Goal: Task Accomplishment & Management: Manage account settings

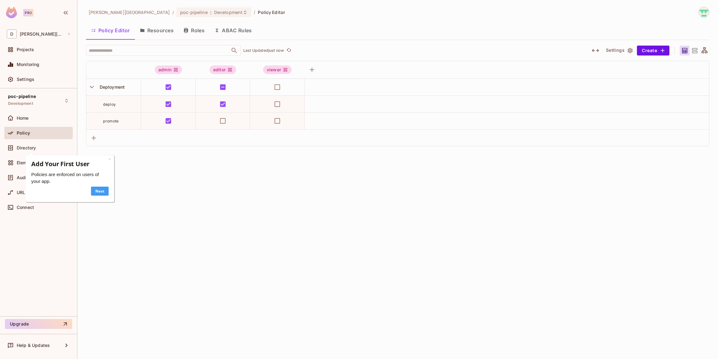
click at [103, 192] on link "Next" at bounding box center [100, 190] width 18 height 9
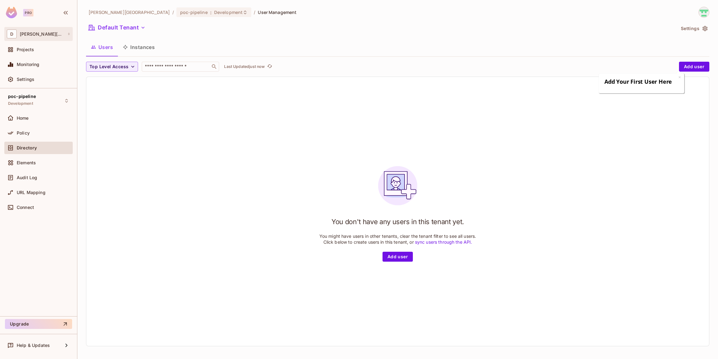
click at [58, 37] on div "D [PERSON_NAME]" at bounding box center [38, 33] width 63 height 9
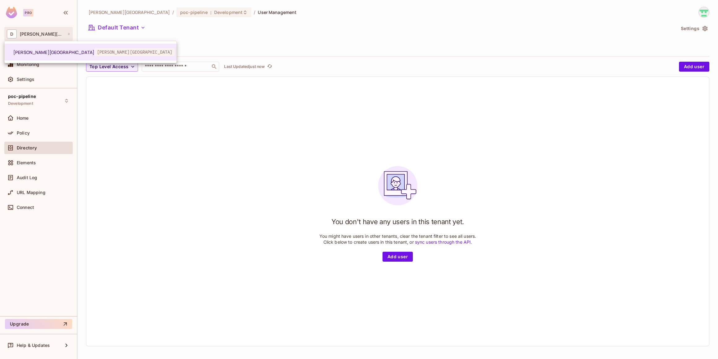
click at [58, 37] on div at bounding box center [359, 179] width 718 height 359
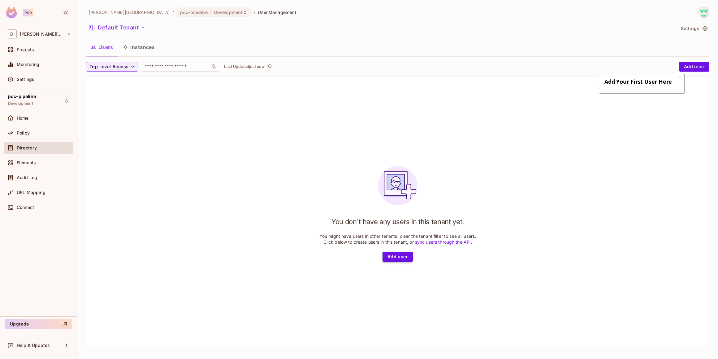
click at [401, 256] on button "Add user" at bounding box center [398, 256] width 30 height 10
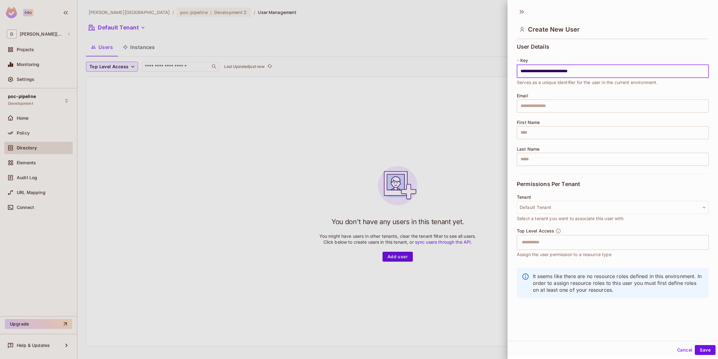
click at [565, 70] on input "**********" at bounding box center [613, 71] width 192 height 13
type input "**********"
click at [544, 106] on input "text" at bounding box center [613, 105] width 192 height 13
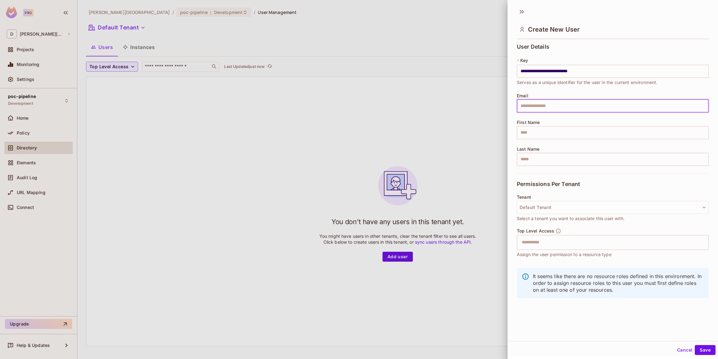
paste input "**********"
type input "**********"
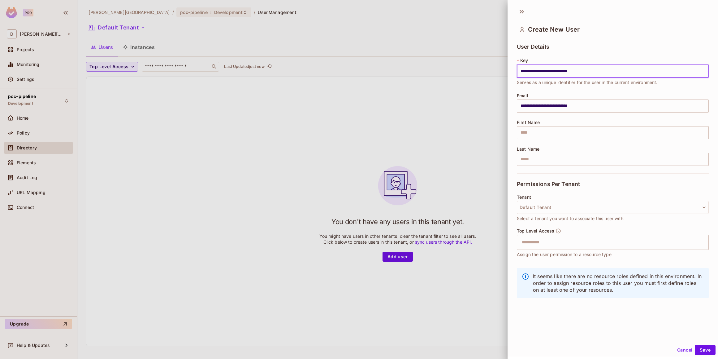
drag, startPoint x: 600, startPoint y: 72, endPoint x: 564, endPoint y: 70, distance: 36.6
click at [564, 70] on input "**********" at bounding box center [613, 71] width 192 height 13
type input "**********"
click at [553, 131] on input "text" at bounding box center [613, 132] width 192 height 13
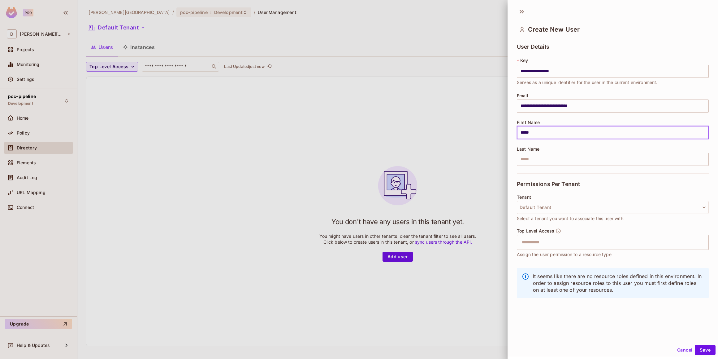
type input "*****"
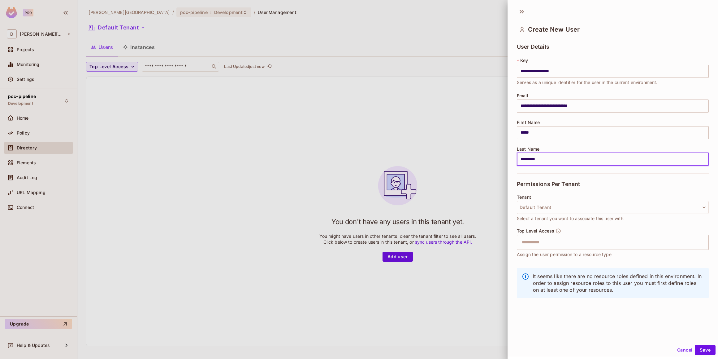
type input "*********"
click at [519, 172] on div "**********" at bounding box center [613, 108] width 192 height 129
click at [557, 211] on button "Default Tenant" at bounding box center [613, 207] width 192 height 13
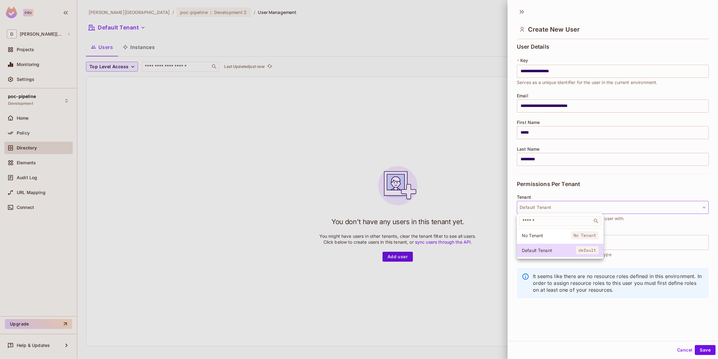
click at [559, 207] on div at bounding box center [359, 179] width 718 height 359
click at [554, 246] on input "text" at bounding box center [607, 242] width 179 height 12
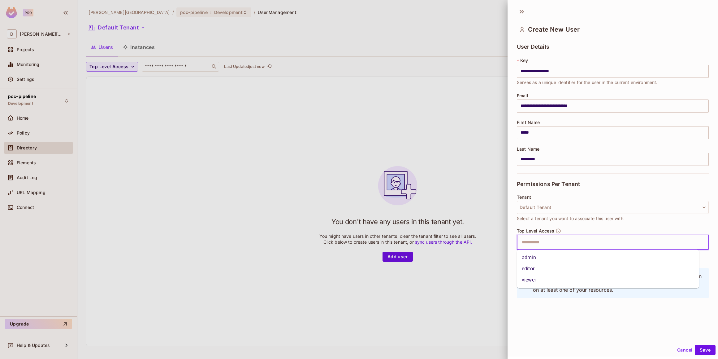
click at [538, 257] on li "admin" at bounding box center [608, 257] width 182 height 11
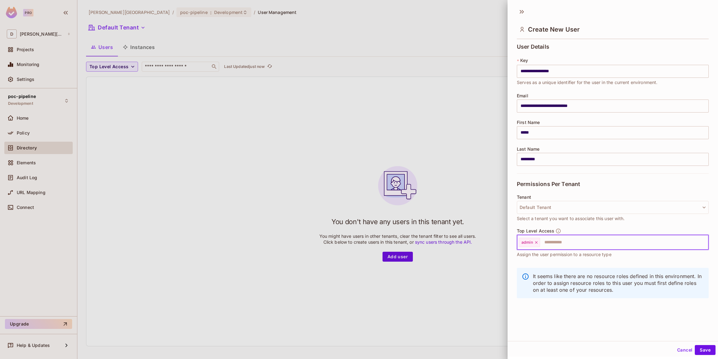
click at [573, 260] on div "Top Level Access admin ​ Assign the user permission to a resource type" at bounding box center [613, 246] width 192 height 36
click at [700, 350] on button "Save" at bounding box center [705, 350] width 21 height 10
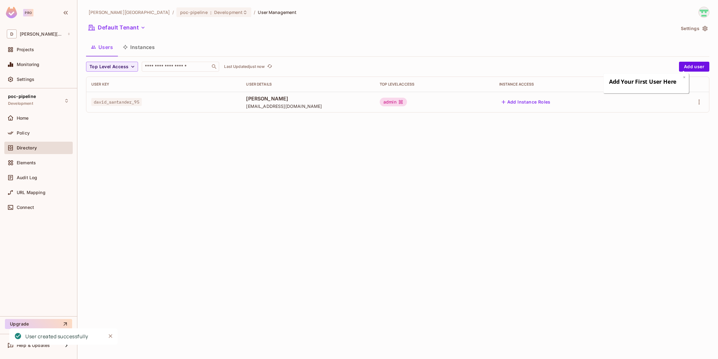
click at [685, 77] on link "×" at bounding box center [685, 77] width 2 height 6
click at [25, 50] on span "Projects" at bounding box center [25, 49] width 17 height 5
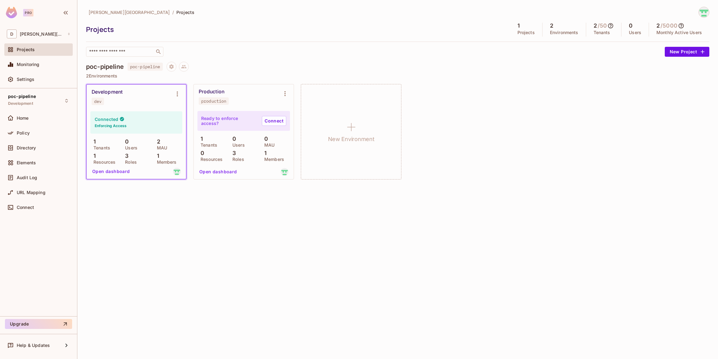
click at [120, 171] on button "Open dashboard" at bounding box center [111, 171] width 43 height 10
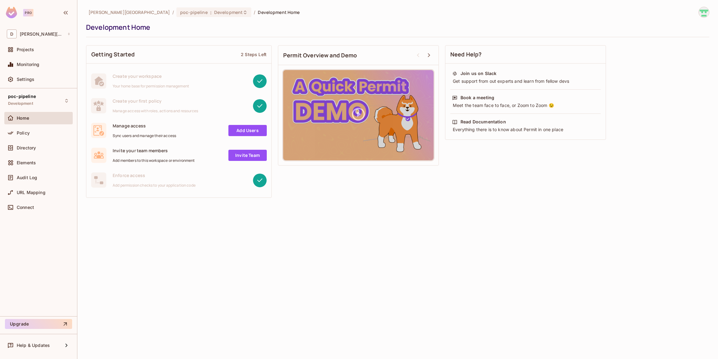
click at [254, 132] on link "Add Users" at bounding box center [248, 130] width 38 height 11
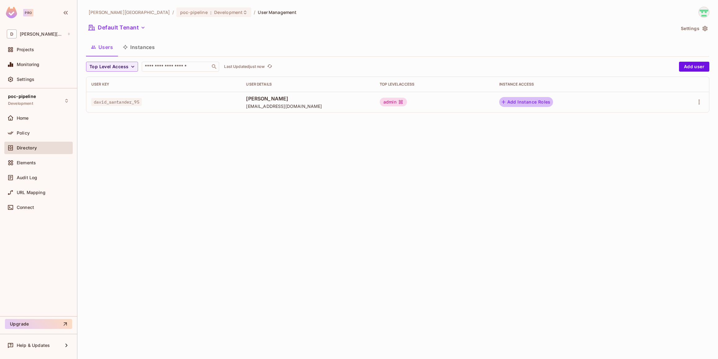
click at [553, 103] on button "Add Instance Roles" at bounding box center [527, 102] width 54 height 10
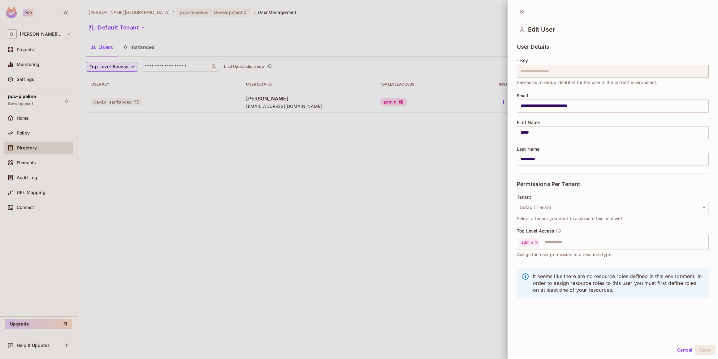
click at [459, 222] on div at bounding box center [359, 179] width 718 height 359
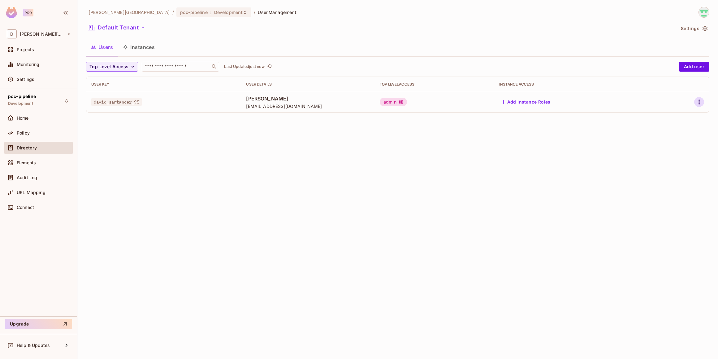
click at [699, 103] on icon "button" at bounding box center [699, 101] width 7 height 7
click at [675, 129] on div "Edit Attributes" at bounding box center [678, 130] width 31 height 6
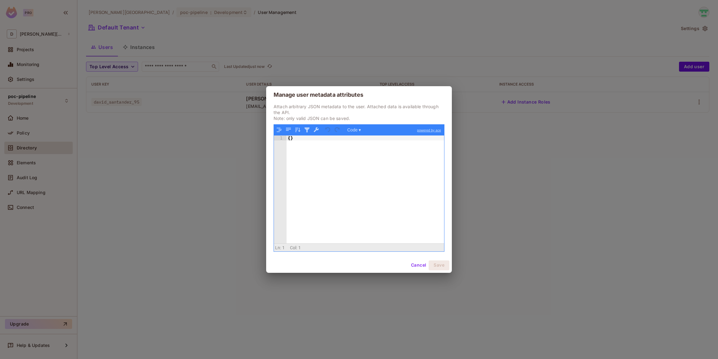
click at [419, 264] on button "Cancel" at bounding box center [419, 265] width 20 height 10
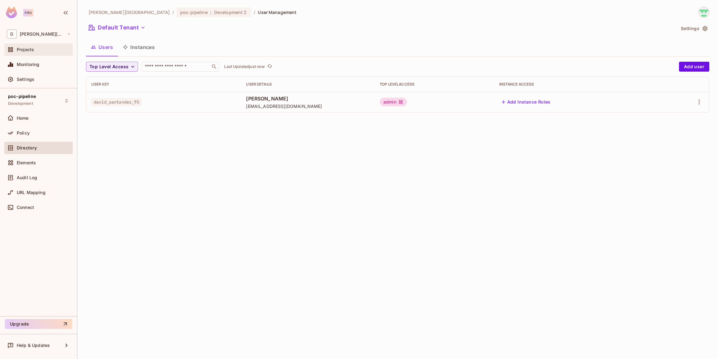
click at [26, 52] on span "Projects" at bounding box center [25, 49] width 17 height 5
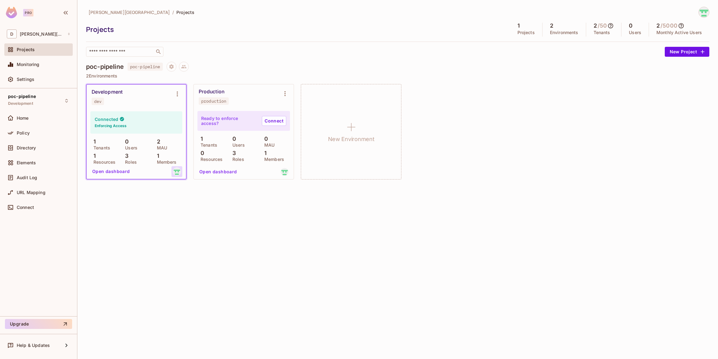
click at [178, 172] on img at bounding box center [177, 172] width 8 height 8
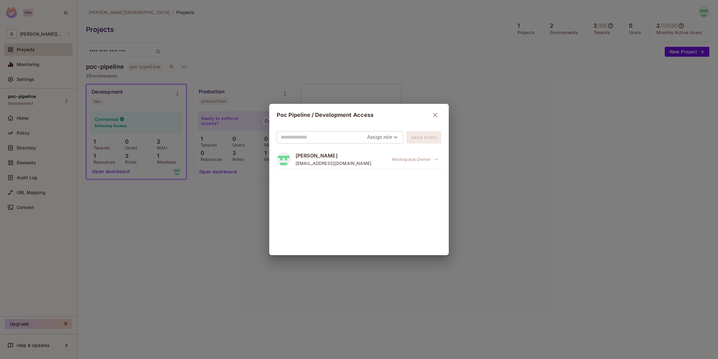
click at [386, 138] on body "Pro D [PERSON_NAME]-santander Projects Monitoring Settings poc-pipeline Develop…" at bounding box center [359, 179] width 718 height 359
click at [386, 138] on div at bounding box center [359, 179] width 718 height 359
click at [434, 112] on icon "button" at bounding box center [435, 114] width 7 height 7
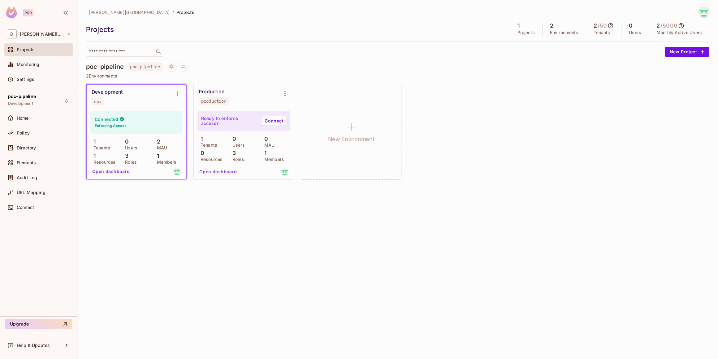
click at [113, 172] on button "Open dashboard" at bounding box center [111, 171] width 43 height 10
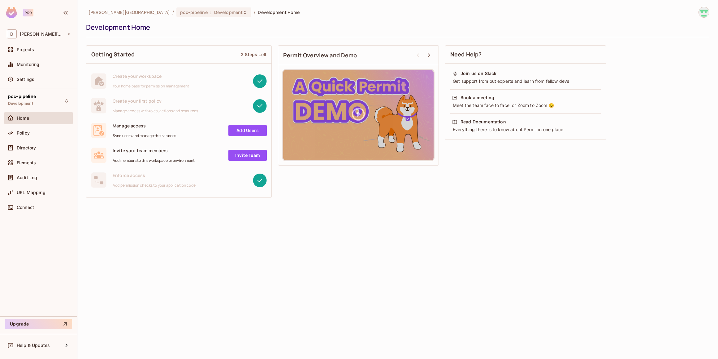
click at [244, 155] on link "Invite Team" at bounding box center [248, 155] width 38 height 11
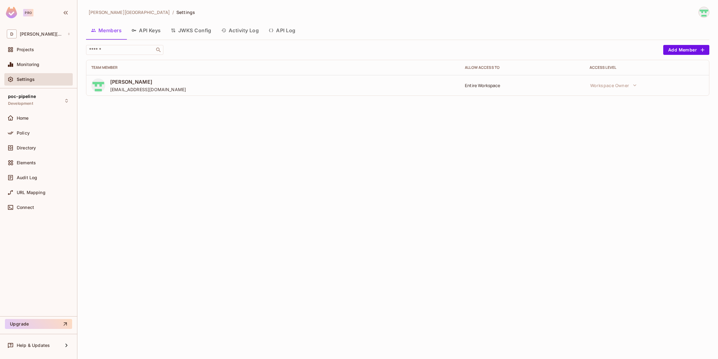
click at [330, 81] on div "[PERSON_NAME] [EMAIL_ADDRESS][DOMAIN_NAME]" at bounding box center [273, 85] width 364 height 14
click at [120, 83] on span "[PERSON_NAME]" at bounding box center [148, 81] width 76 height 7
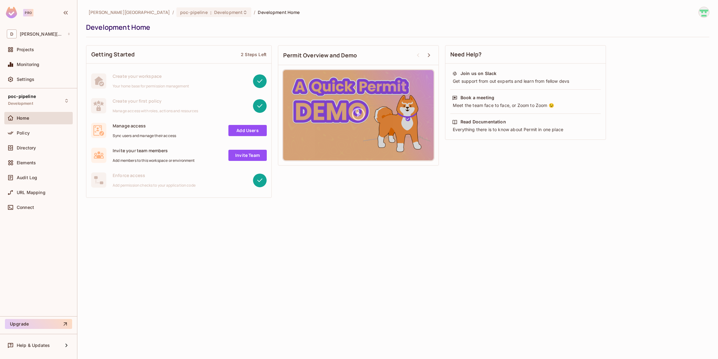
click at [257, 132] on link "Add Users" at bounding box center [248, 130] width 38 height 11
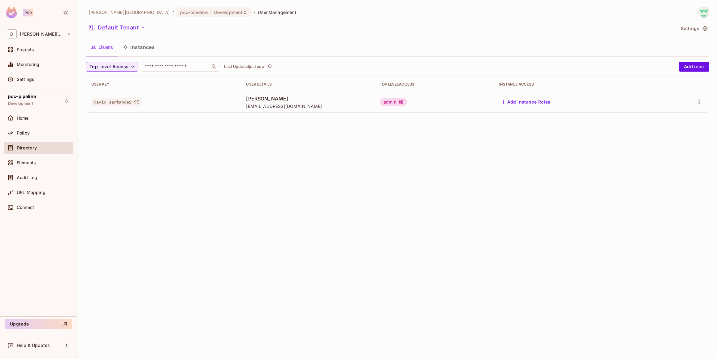
click at [100, 47] on button "Users" at bounding box center [102, 46] width 32 height 15
click at [105, 12] on span "[PERSON_NAME][GEOGRAPHIC_DATA]" at bounding box center [129, 12] width 81 height 6
click at [41, 48] on div "Projects" at bounding box center [44, 49] width 54 height 5
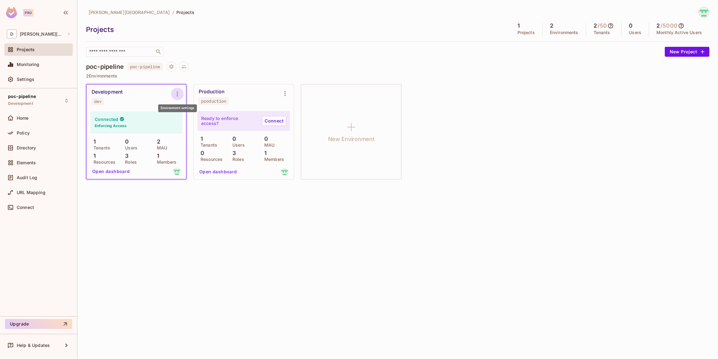
click at [177, 95] on icon "Environment settings" at bounding box center [177, 93] width 1 height 5
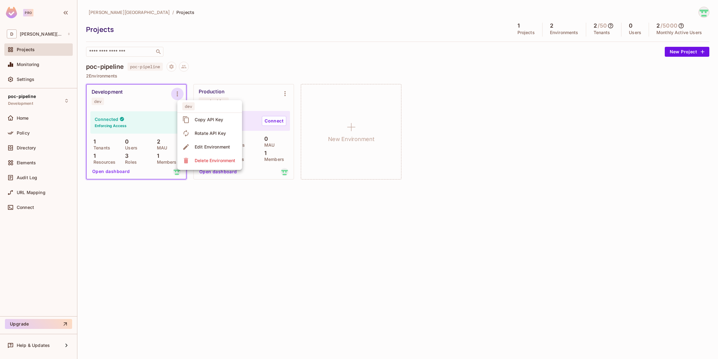
click at [203, 117] on div "Copy API Key" at bounding box center [209, 119] width 29 height 6
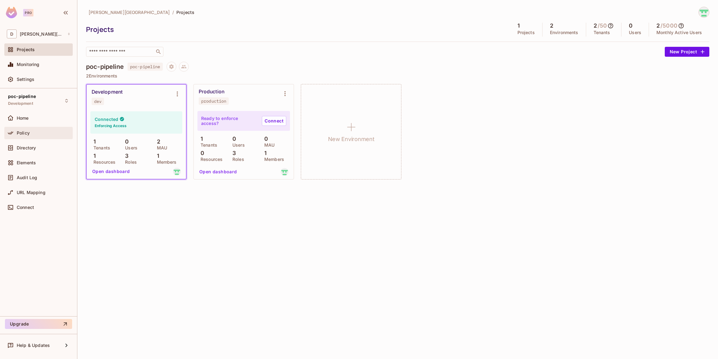
click at [44, 135] on div "Policy" at bounding box center [44, 132] width 54 height 5
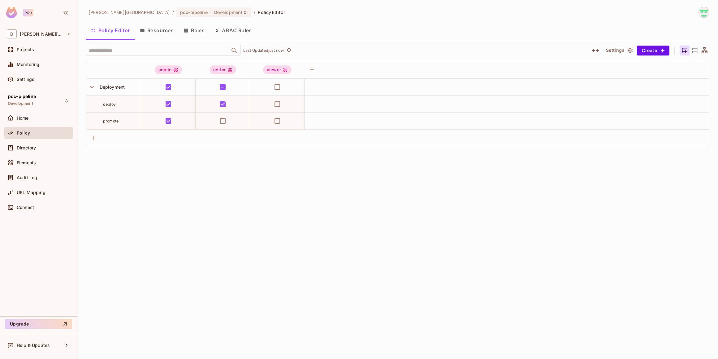
click at [169, 34] on button "Resources" at bounding box center [157, 30] width 44 height 15
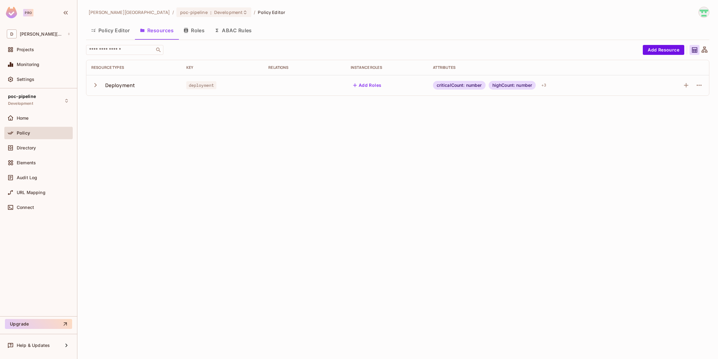
click at [116, 30] on button "Policy Editor" at bounding box center [110, 30] width 49 height 15
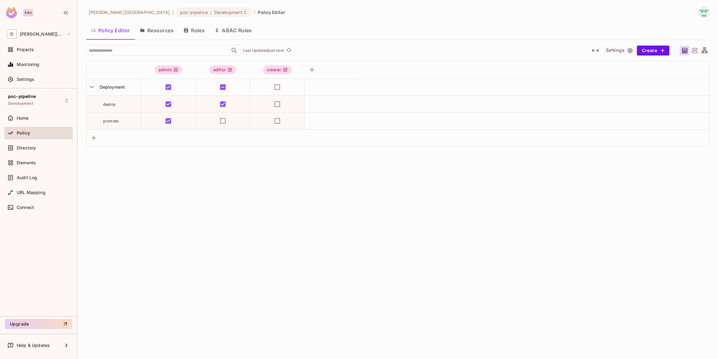
click at [155, 33] on button "Resources" at bounding box center [157, 30] width 44 height 15
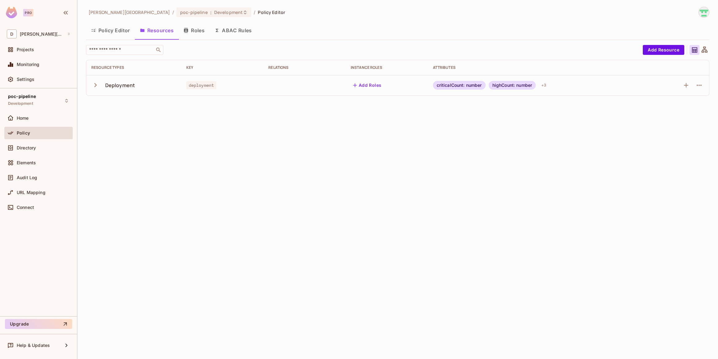
click at [199, 30] on button "Roles" at bounding box center [194, 30] width 31 height 15
